Goal: Information Seeking & Learning: Learn about a topic

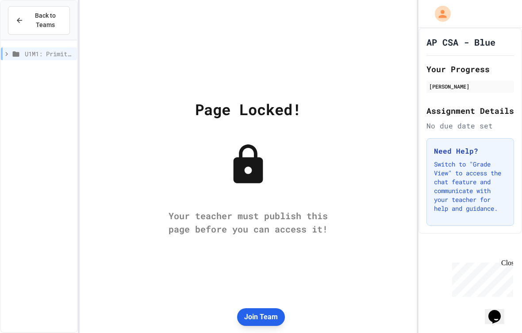
click at [255, 309] on button "Join Team" at bounding box center [261, 317] width 48 height 18
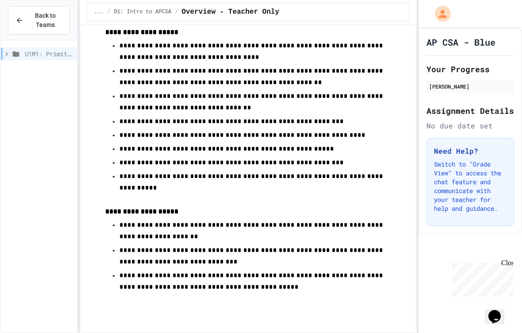
scroll to position [541, 0]
click at [197, 9] on span "Overview - Teacher Only" at bounding box center [230, 12] width 98 height 11
click at [254, 15] on span "Overview - Teacher Only" at bounding box center [230, 12] width 98 height 11
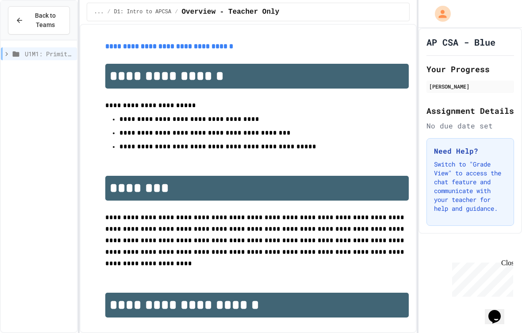
scroll to position [0, 0]
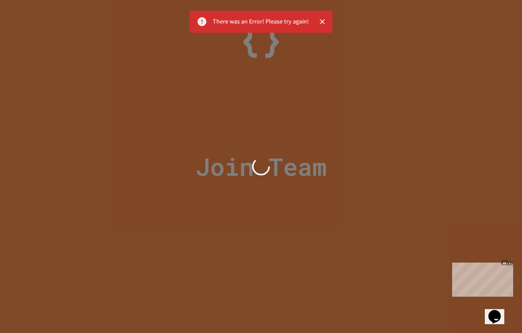
click at [322, 21] on icon "Close" at bounding box center [322, 21] width 5 height 5
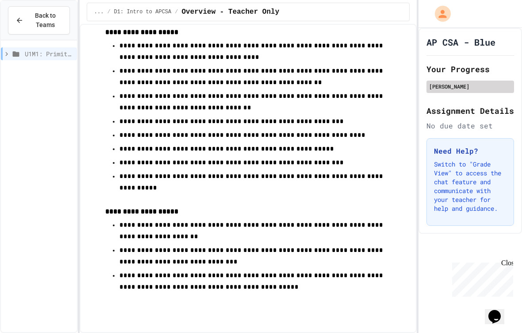
click at [451, 86] on div "[PERSON_NAME]" at bounding box center [470, 86] width 82 height 8
click at [471, 88] on div "[PERSON_NAME]" at bounding box center [470, 86] width 82 height 8
click at [479, 81] on div "[PERSON_NAME]" at bounding box center [470, 87] width 88 height 12
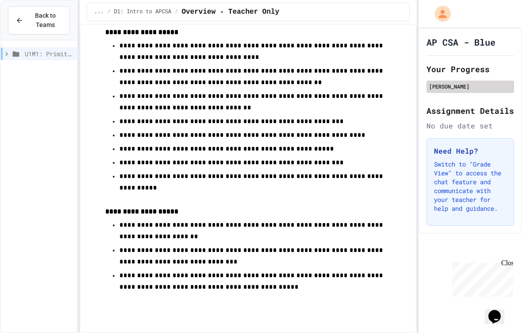
click at [479, 81] on div "[PERSON_NAME]" at bounding box center [470, 87] width 88 height 12
click at [483, 81] on div "[PERSON_NAME]" at bounding box center [470, 87] width 88 height 12
click at [447, 12] on icon "My Account" at bounding box center [443, 14] width 12 height 12
click at [329, 332] on div at bounding box center [261, 333] width 522 height 0
click at [59, 27] on span "Back to Teams" at bounding box center [46, 20] width 34 height 19
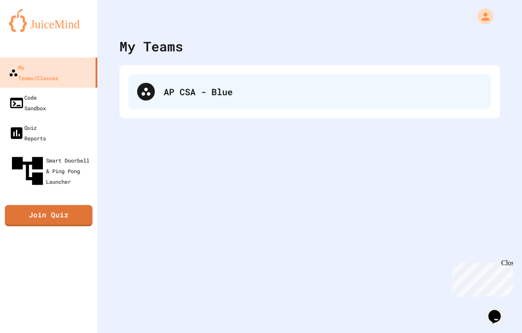
click at [140, 101] on div "AP CSA - Blue" at bounding box center [309, 91] width 363 height 35
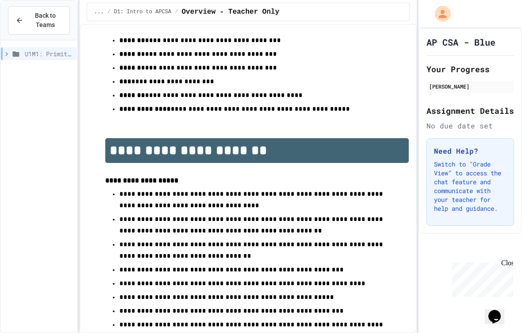
scroll to position [389, 0]
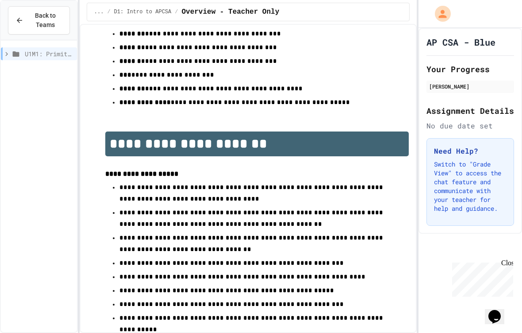
click at [125, 19] on div "... / D1: Intro to APCSA / Overview - Teacher Only" at bounding box center [248, 12] width 323 height 19
click at [60, 27] on span "Back to Teams" at bounding box center [46, 20] width 34 height 19
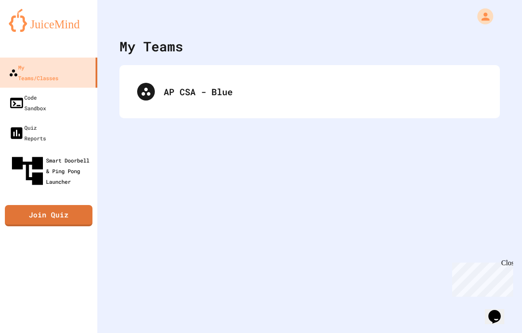
click at [70, 148] on link "Smart Doorbell & Ping Pong Launcher" at bounding box center [48, 171] width 97 height 46
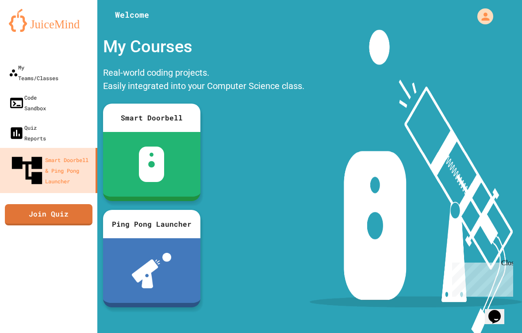
click at [69, 204] on link "Join Quiz" at bounding box center [49, 214] width 88 height 21
click at [63, 75] on link "My Teams/Classes" at bounding box center [48, 73] width 97 height 30
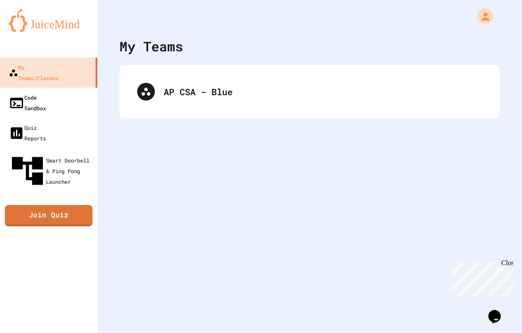
click at [73, 88] on link "Code Sandbox" at bounding box center [48, 103] width 97 height 30
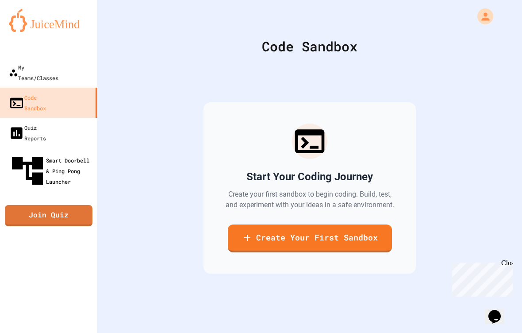
click at [70, 148] on link "Smart Doorbell & Ping Pong Launcher" at bounding box center [48, 171] width 97 height 46
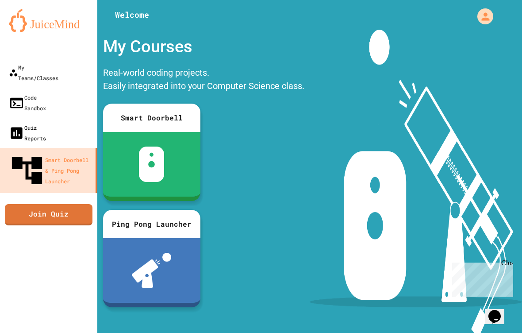
click at [73, 118] on link "Quiz Reports" at bounding box center [48, 133] width 97 height 30
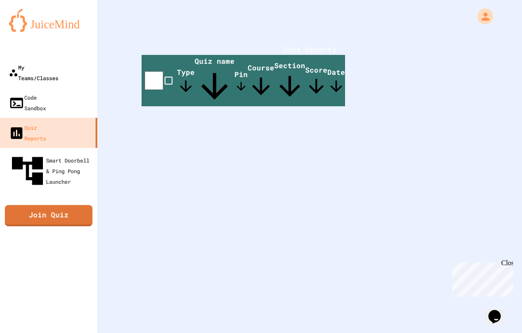
click at [58, 64] on div "My Teams/Classes" at bounding box center [34, 72] width 50 height 21
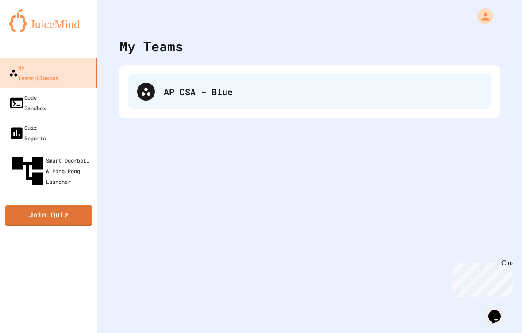
click at [220, 91] on div "AP CSA - Blue" at bounding box center [323, 91] width 319 height 13
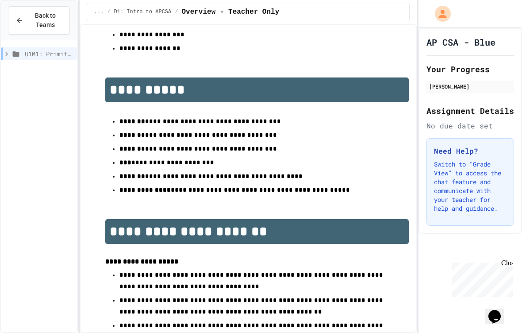
click at [67, 58] on div "U1M1: Primitives, Variables, Basic I/O" at bounding box center [39, 53] width 76 height 13
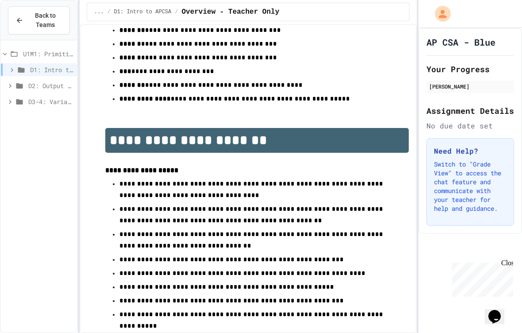
click at [61, 98] on span "D3-4: Variables and Input" at bounding box center [50, 101] width 45 height 9
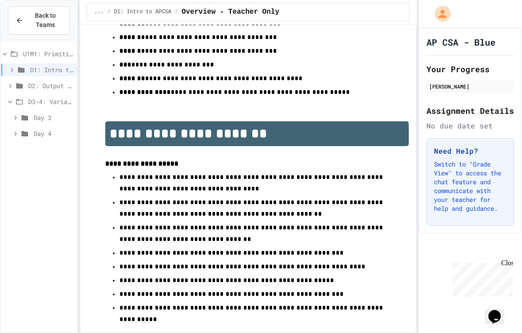
scroll to position [400, 0]
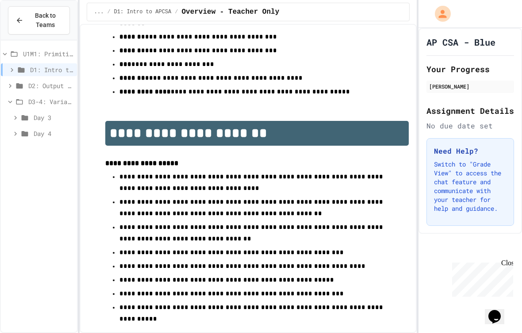
click at [44, 116] on span "Day 3" at bounding box center [54, 117] width 40 height 9
click at [55, 96] on div "D3-4: Variables and Input" at bounding box center [39, 101] width 76 height 13
click at [66, 84] on span "D2: Output and Compiling Code" at bounding box center [50, 85] width 45 height 9
click at [60, 114] on span "Fast Start" at bounding box center [53, 117] width 41 height 9
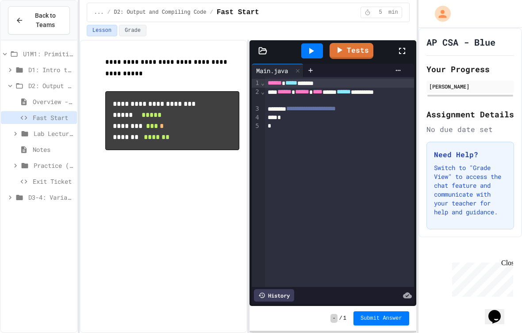
click at [452, 17] on button "My Account" at bounding box center [443, 14] width 20 height 20
click at [482, 332] on div at bounding box center [261, 333] width 522 height 0
click at [62, 102] on span "Overview - Teacher Only" at bounding box center [53, 101] width 41 height 9
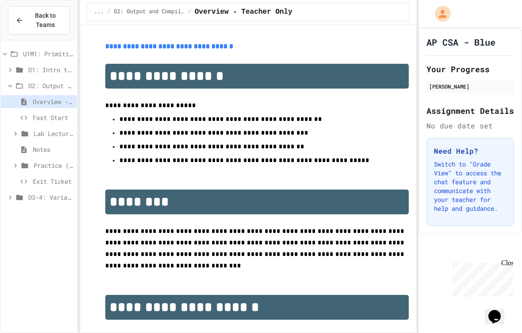
click at [65, 73] on span "D1: Intro to APCSA" at bounding box center [50, 69] width 45 height 9
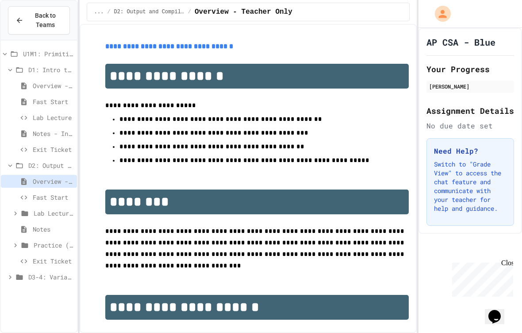
click at [67, 98] on span "Fast Start" at bounding box center [53, 101] width 41 height 9
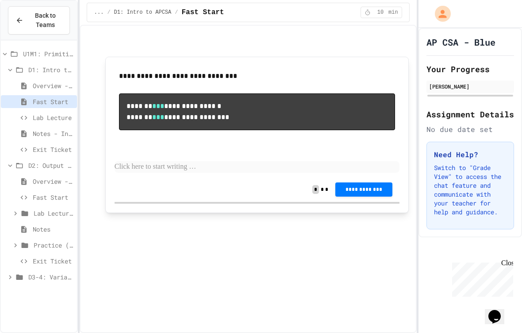
click at [453, 13] on button "My Account" at bounding box center [443, 14] width 20 height 20
click at [455, 332] on div at bounding box center [261, 333] width 522 height 0
click at [440, 18] on icon "My Account" at bounding box center [443, 14] width 12 height 12
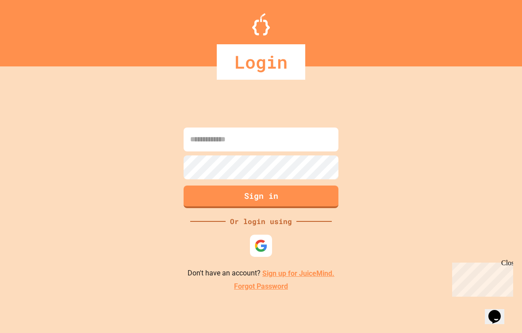
click at [308, 141] on input at bounding box center [261, 139] width 155 height 24
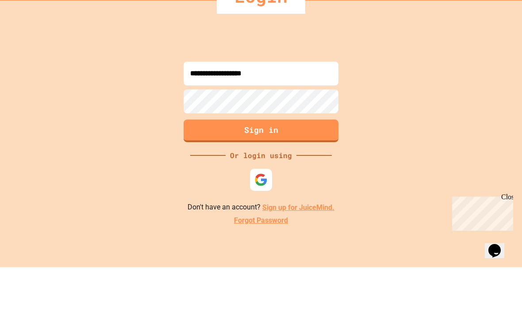
type input "**********"
click at [238, 185] on button "Sign in" at bounding box center [261, 196] width 155 height 23
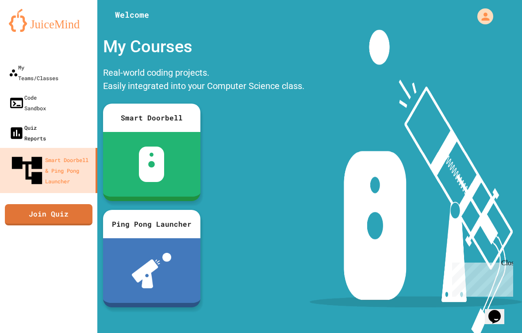
click at [77, 118] on link "Quiz Reports" at bounding box center [48, 133] width 97 height 30
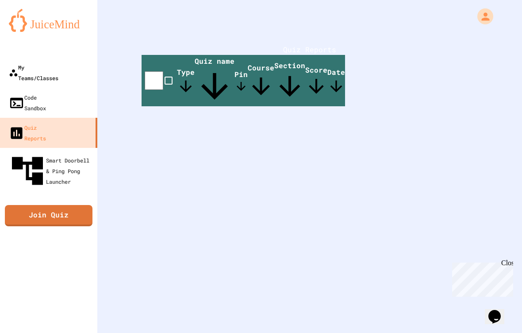
click at [58, 71] on div "My Teams/Classes" at bounding box center [34, 72] width 50 height 21
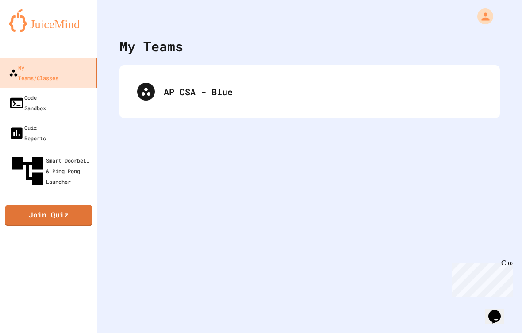
click at [119, 93] on div "My Teams AP CSA - Blue" at bounding box center [309, 166] width 425 height 333
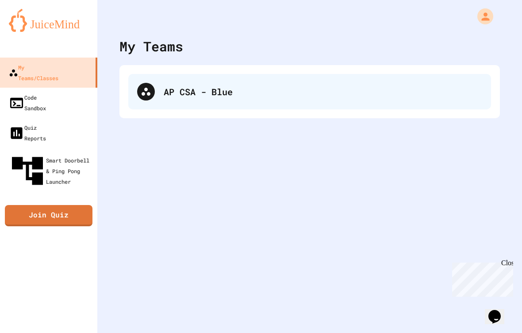
click at [174, 105] on div "AP CSA - Blue" at bounding box center [309, 91] width 363 height 35
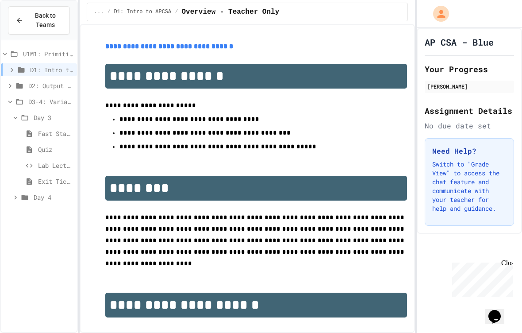
click at [54, 183] on span "Exit Ticket" at bounding box center [55, 181] width 35 height 9
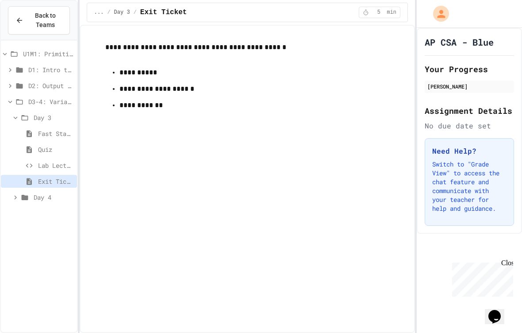
click at [55, 163] on span "Lab Lecture" at bounding box center [55, 165] width 35 height 9
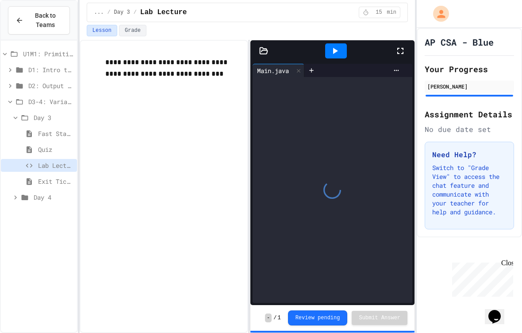
click at [58, 177] on span "Exit Ticket" at bounding box center [55, 181] width 35 height 9
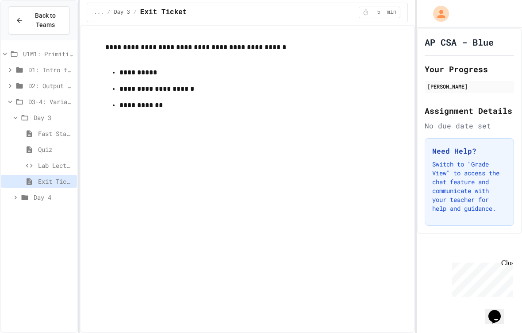
click at [65, 137] on span "Fast Start" at bounding box center [55, 133] width 35 height 9
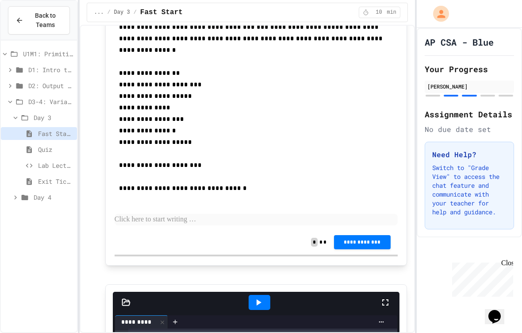
scroll to position [838, 0]
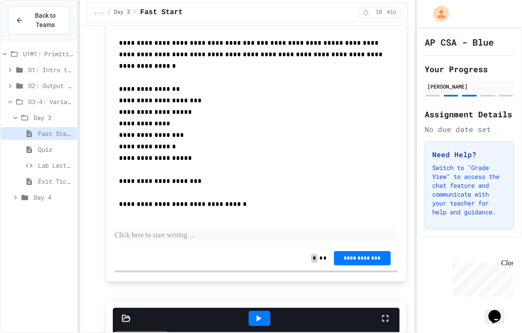
click at [65, 146] on span "Quiz" at bounding box center [55, 149] width 35 height 9
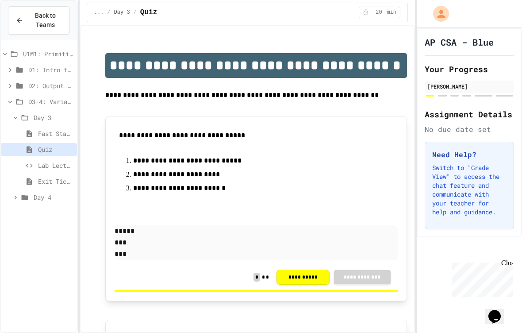
click at [314, 282] on button "**********" at bounding box center [302, 276] width 53 height 15
click at [57, 75] on div "D1: Intro to APCSA" at bounding box center [39, 69] width 76 height 13
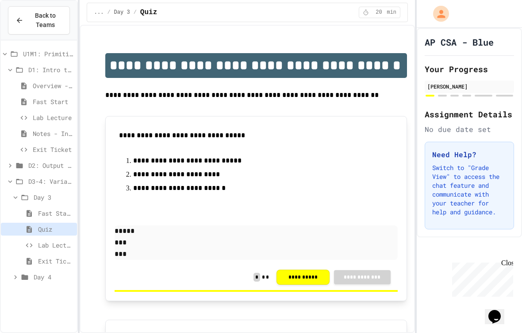
click at [59, 91] on div "Overview - Teacher Only" at bounding box center [39, 85] width 76 height 13
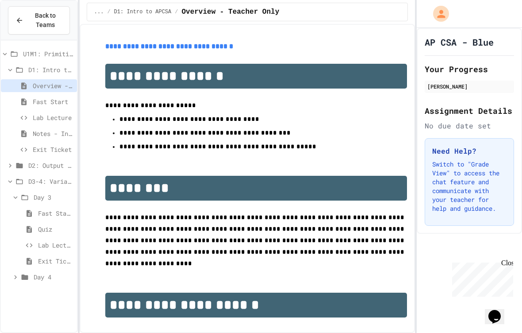
click at [60, 123] on div "Lab Lecture" at bounding box center [39, 117] width 76 height 13
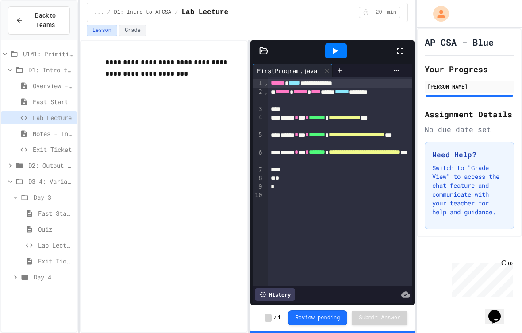
click at [344, 321] on button "Review pending" at bounding box center [318, 317] width 60 height 15
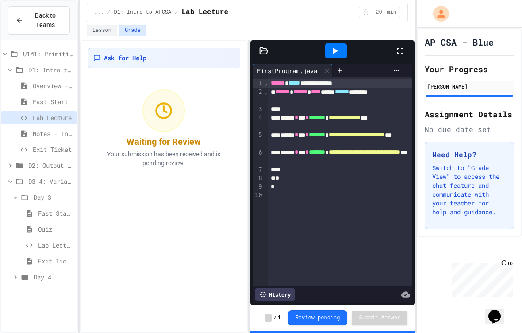
click at [65, 71] on span "D1: Intro to APCSA" at bounding box center [50, 69] width 45 height 9
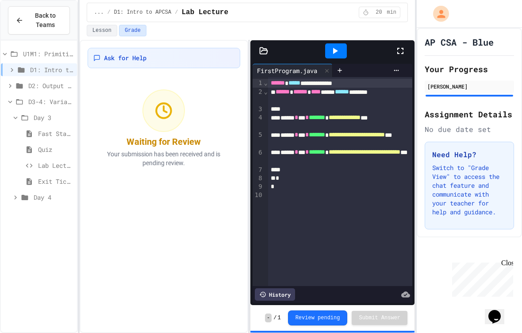
click at [58, 136] on span "Fast Start" at bounding box center [55, 133] width 35 height 9
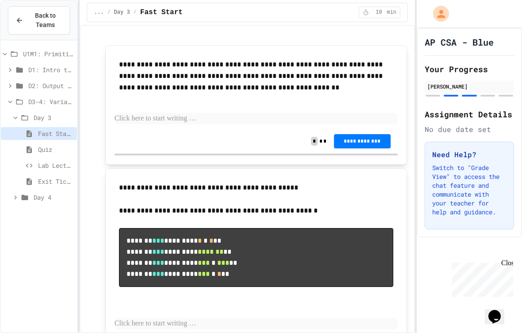
scroll to position [48, 0]
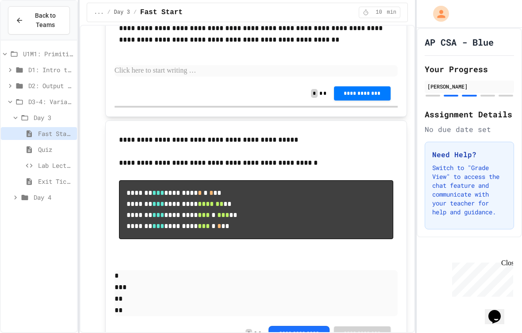
click at [66, 165] on span "Lab Lecture" at bounding box center [55, 165] width 35 height 9
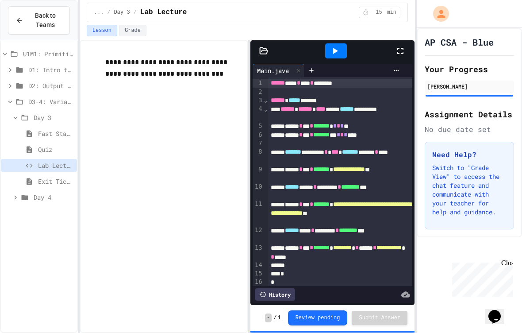
click at [64, 183] on span "Exit Ticket" at bounding box center [55, 181] width 35 height 9
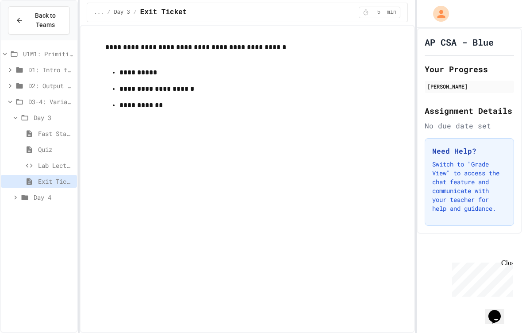
click at [60, 197] on span "Day 4" at bounding box center [54, 196] width 40 height 9
click at [70, 163] on span "Lab Lecture" at bounding box center [55, 165] width 35 height 9
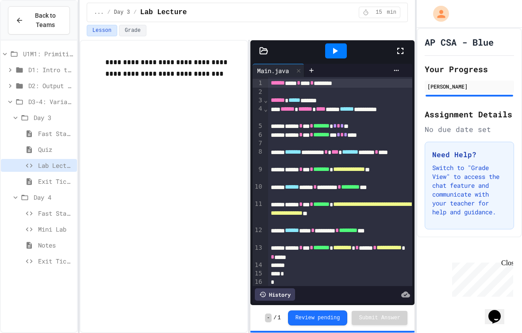
click at [61, 155] on div "Quiz" at bounding box center [39, 149] width 76 height 13
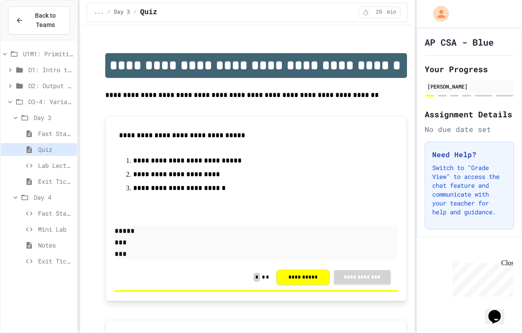
click at [63, 216] on span "Fast Start" at bounding box center [55, 212] width 35 height 9
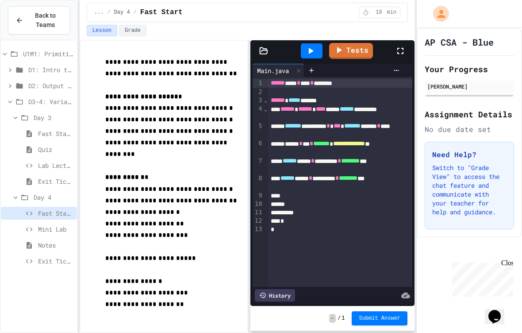
click at [353, 56] on link "Tests" at bounding box center [351, 51] width 44 height 16
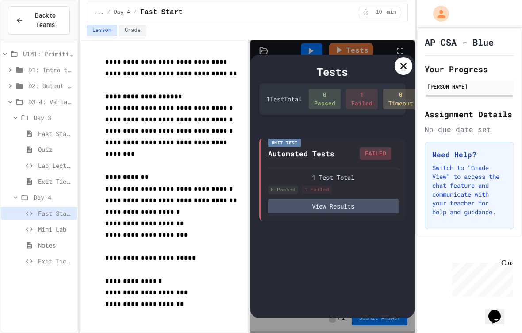
click at [32, 227] on icon at bounding box center [29, 229] width 11 height 8
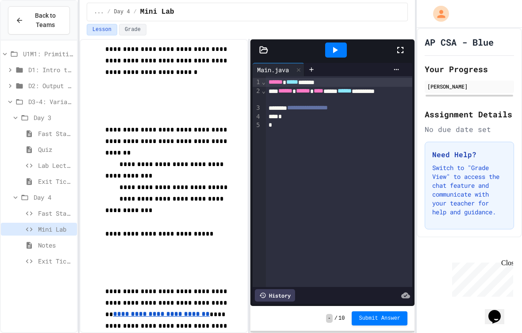
scroll to position [323, 0]
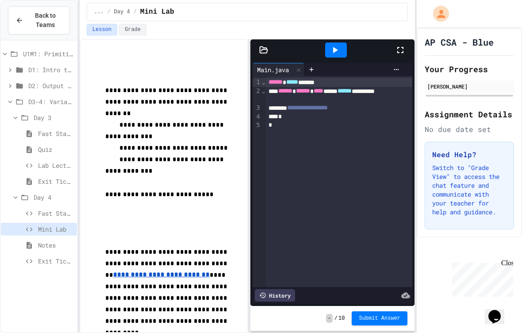
click at [28, 251] on div "Notes" at bounding box center [39, 244] width 76 height 13
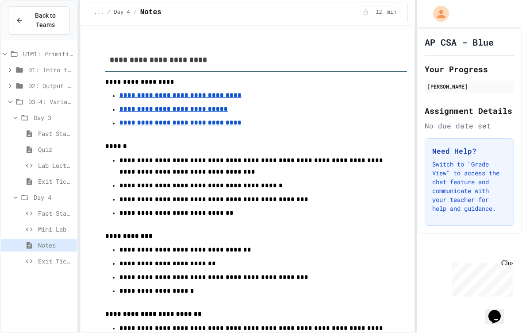
scroll to position [36, 0]
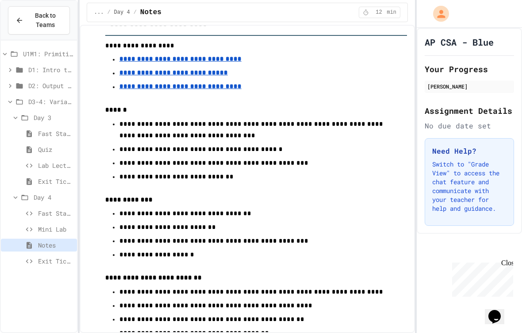
click at [68, 219] on div "Fast Start" at bounding box center [39, 213] width 76 height 13
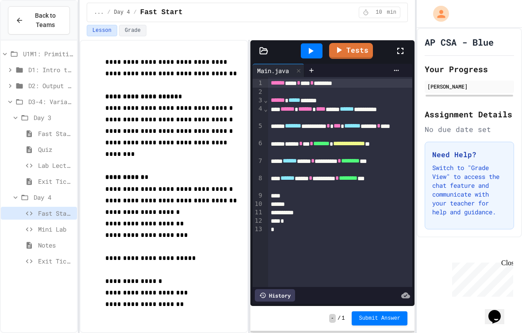
click at [64, 184] on span "Exit Ticket" at bounding box center [55, 181] width 35 height 9
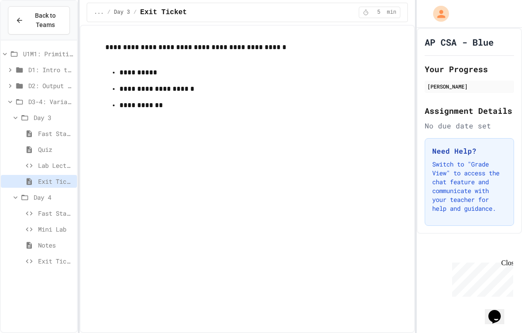
click at [69, 129] on span "Fast Start" at bounding box center [55, 133] width 35 height 9
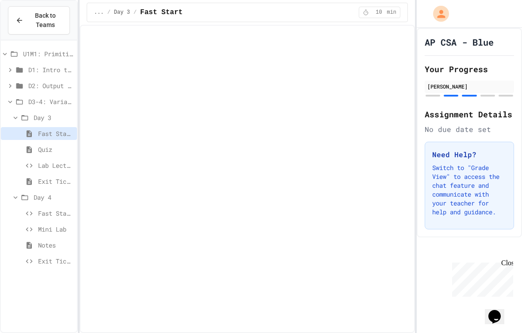
scroll to position [48, 0]
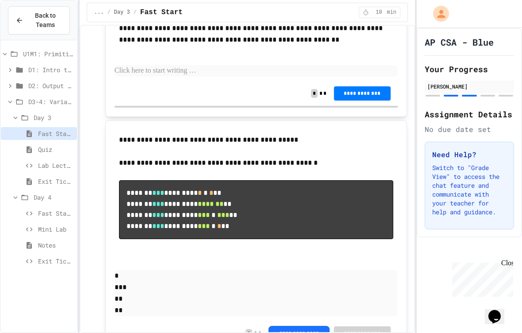
click at [58, 151] on span "Quiz" at bounding box center [55, 149] width 35 height 9
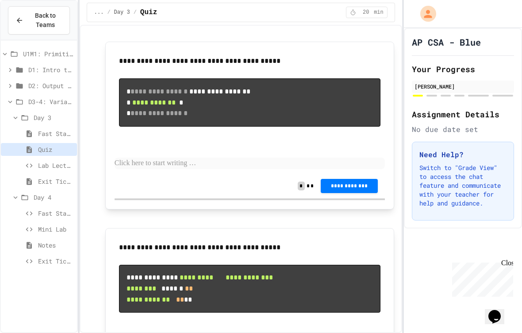
scroll to position [895, 0]
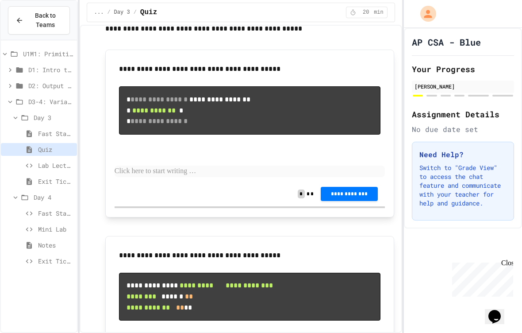
click at [65, 135] on span "Fast Start" at bounding box center [55, 133] width 35 height 9
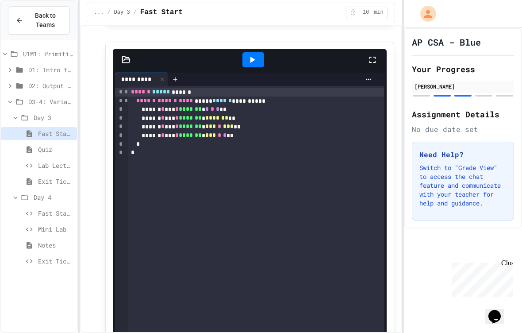
scroll to position [383, 0]
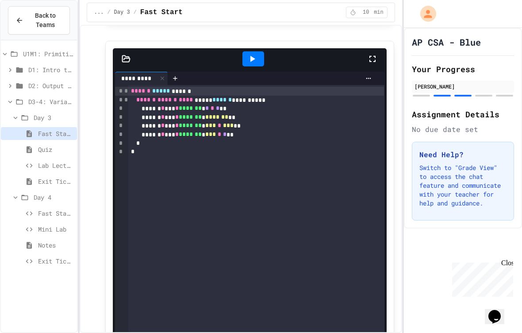
click at [281, 156] on div "*" at bounding box center [256, 151] width 256 height 8
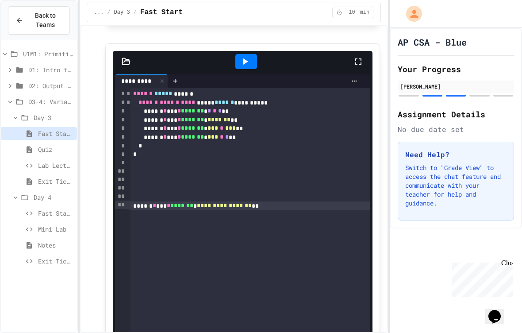
scroll to position [377, 0]
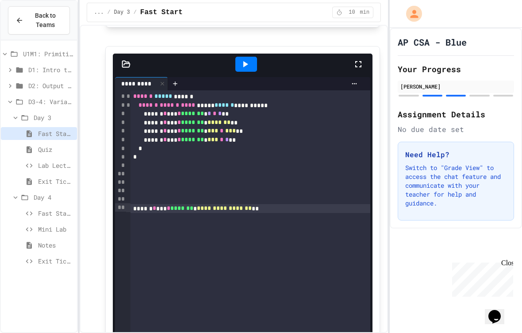
click at [247, 62] on div at bounding box center [246, 64] width 22 height 15
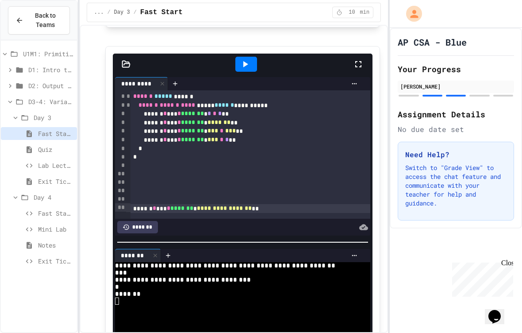
click at [315, 213] on div "**********" at bounding box center [250, 208] width 240 height 9
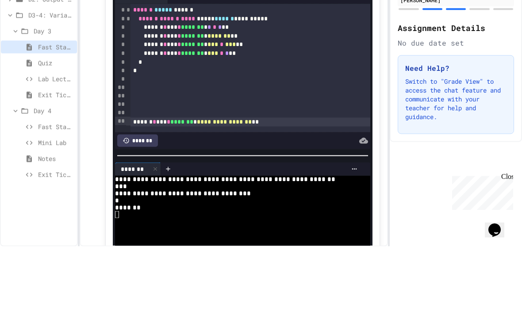
click at [307, 132] on div "**********" at bounding box center [250, 154] width 240 height 128
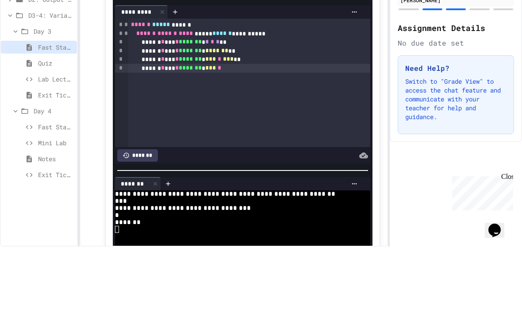
scroll to position [362, 0]
click at [311, 150] on div "****** * *** * ******* * *** *" at bounding box center [249, 154] width 242 height 9
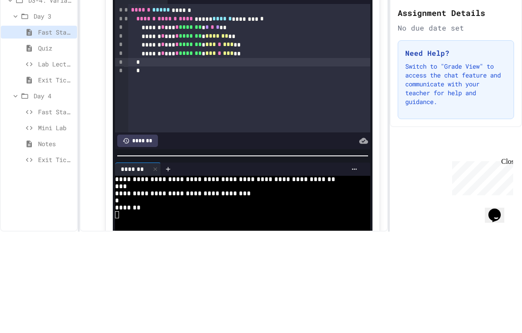
click at [250, 72] on div at bounding box center [246, 79] width 22 height 15
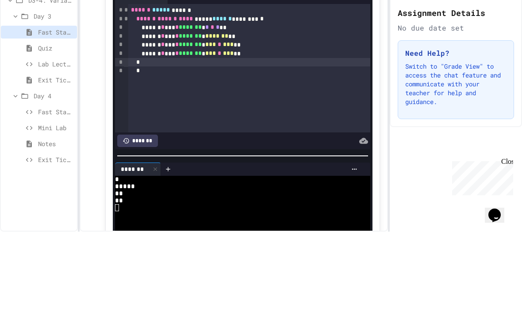
click at [311, 150] on div "****** * *** * ******* * *** * *** **" at bounding box center [249, 154] width 242 height 9
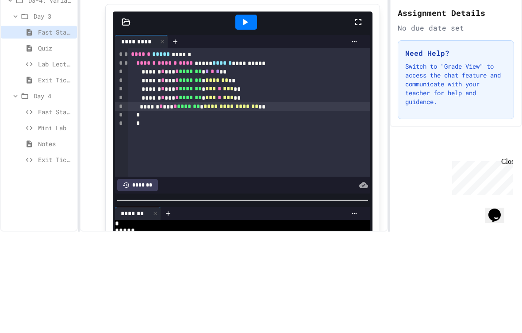
scroll to position [319, 0]
click at [253, 115] on div at bounding box center [246, 122] width 22 height 15
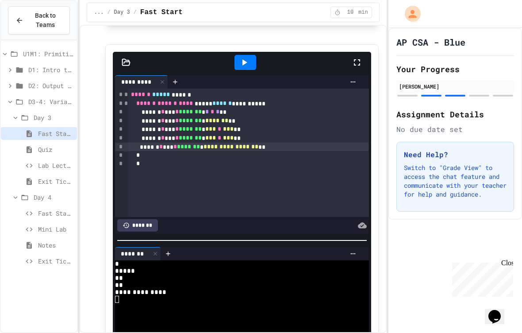
scroll to position [379, 0]
click at [301, 152] on div "**********" at bounding box center [248, 147] width 240 height 9
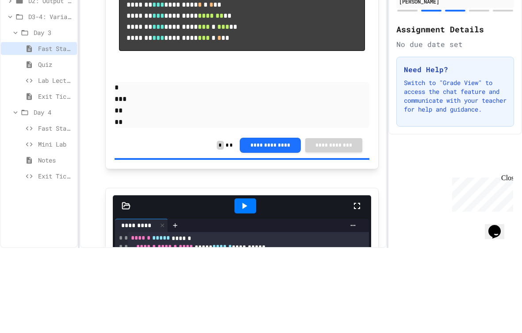
scroll to position [146, 0]
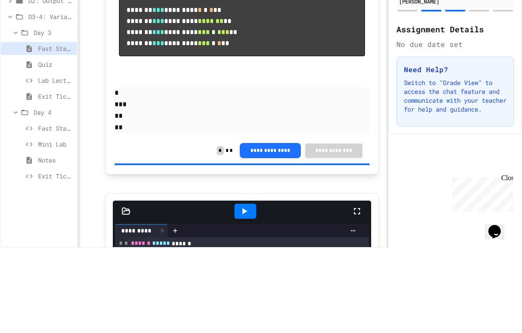
click at [72, 145] on span "Quiz" at bounding box center [55, 149] width 35 height 9
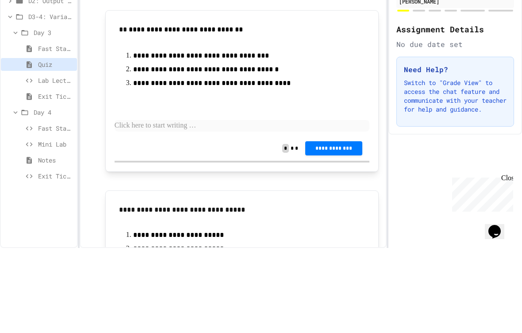
scroll to position [281, 0]
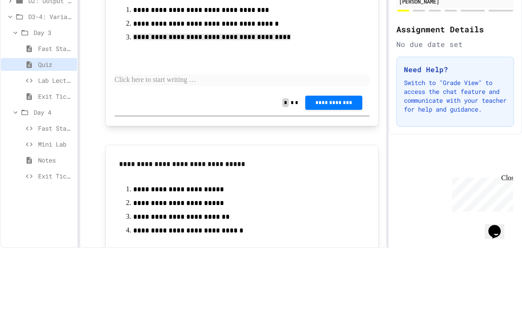
click at [127, 98] on ol "**********" at bounding box center [242, 108] width 246 height 40
click at [64, 161] on span "Lab Lecture" at bounding box center [55, 165] width 35 height 9
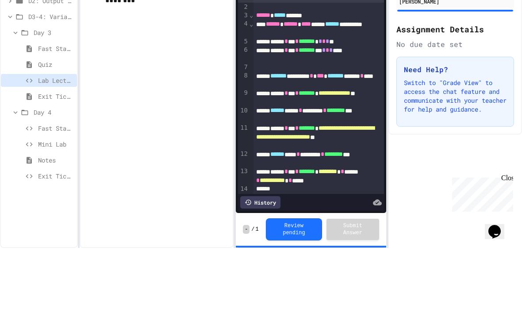
click at [371, 253] on div "**********" at bounding box center [318, 260] width 130 height 17
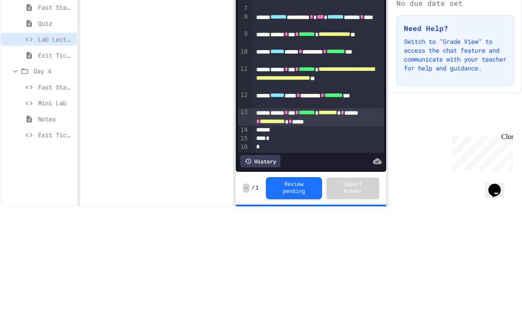
scroll to position [18, 0]
click at [65, 224] on span "Mini Lab" at bounding box center [55, 228] width 35 height 9
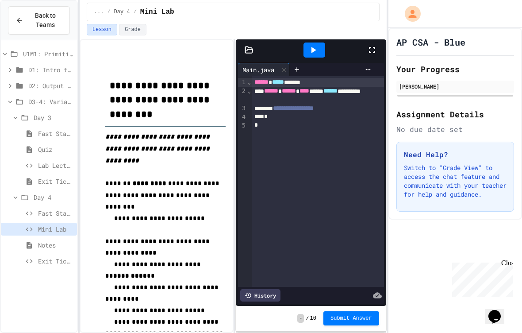
click at [65, 138] on div "Fast Start" at bounding box center [39, 133] width 76 height 13
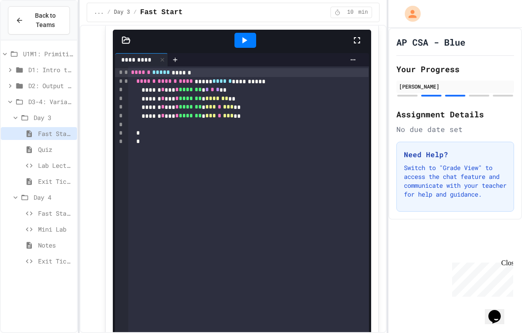
scroll to position [404, 0]
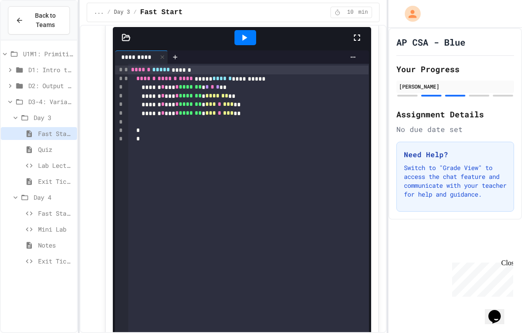
click at [296, 125] on div at bounding box center [248, 122] width 240 height 8
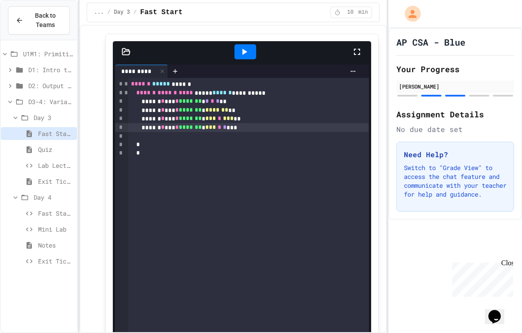
scroll to position [408, 0]
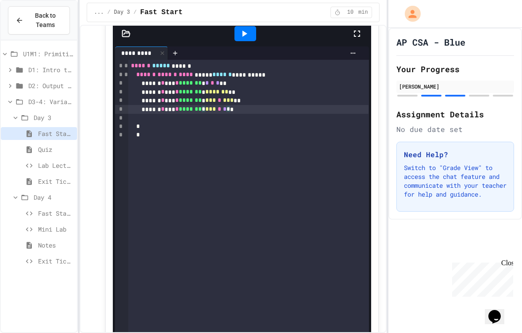
click at [313, 114] on div "****** * *** * ******* * *** * * * *" at bounding box center [248, 109] width 240 height 9
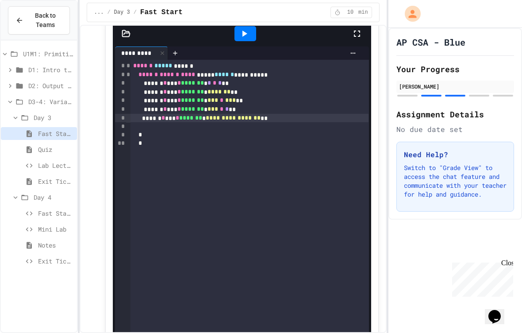
click at [239, 41] on div at bounding box center [245, 33] width 22 height 15
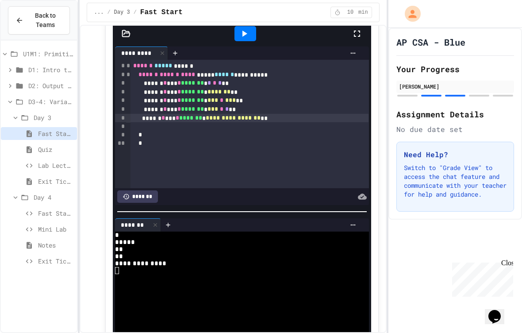
click at [167, 123] on div "**********" at bounding box center [249, 118] width 238 height 9
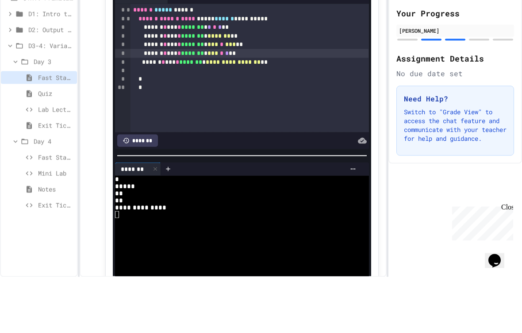
click at [303, 105] on div "****** * *** * ******* * *** * * **" at bounding box center [249, 109] width 238 height 9
click at [322, 114] on div "**********" at bounding box center [249, 118] width 238 height 9
click at [304, 122] on div at bounding box center [249, 126] width 238 height 8
click at [304, 114] on div "**********" at bounding box center [249, 118] width 238 height 9
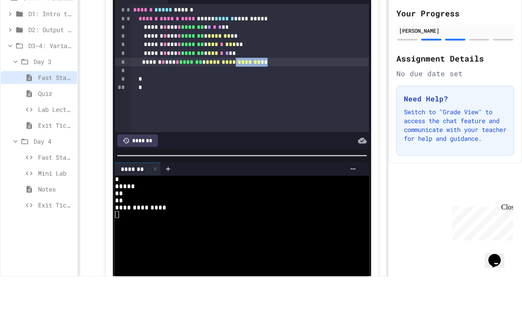
click at [304, 114] on div "**********" at bounding box center [249, 118] width 238 height 9
click at [455, 28] on div "AP CSA - Blue Your Progress [PERSON_NAME] Assignment Details No due date set Ne…" at bounding box center [455, 124] width 134 height 192
